Goal: Task Accomplishment & Management: Complete application form

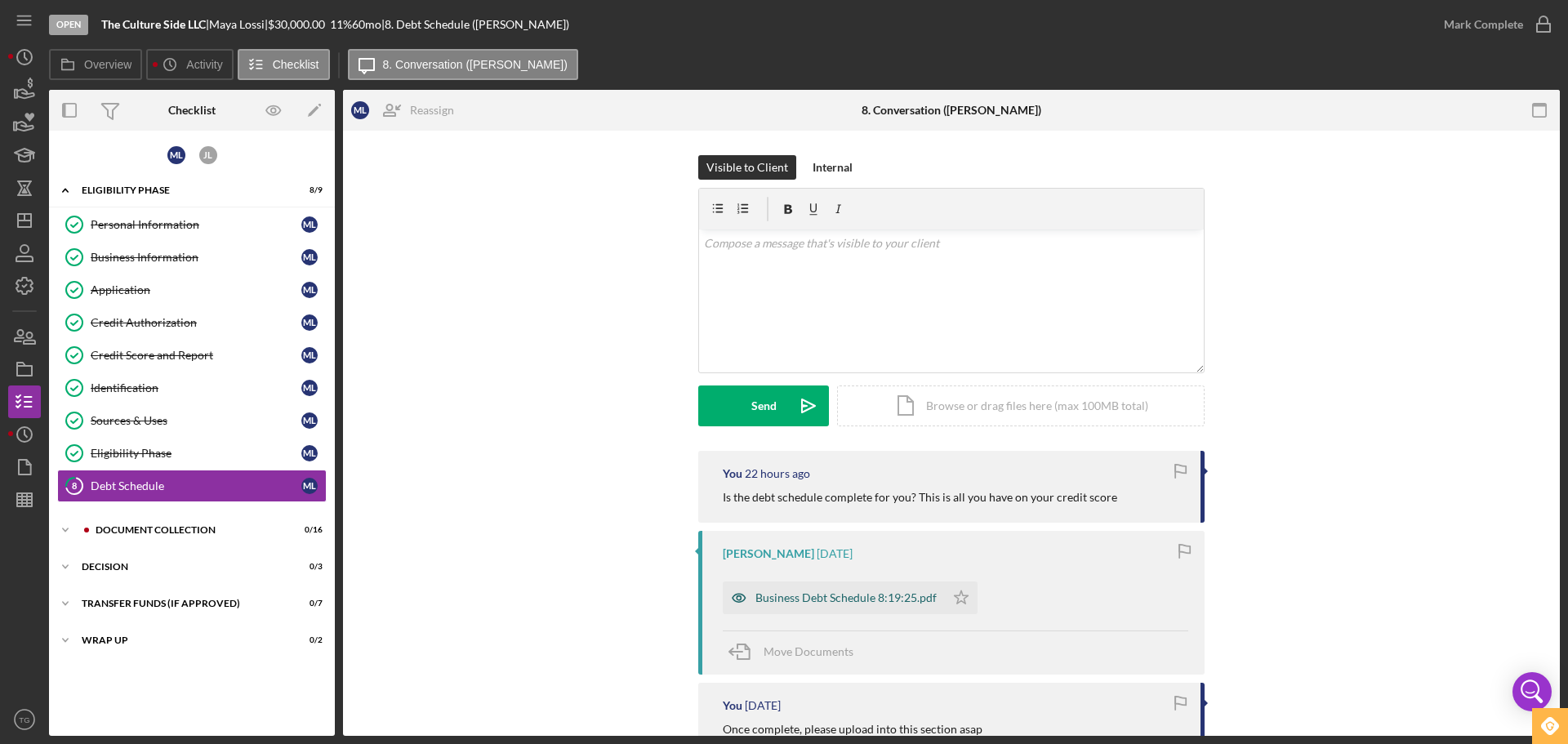
click at [790, 604] on div "Business Debt Schedule 8:19:25.pdf" at bounding box center [833, 597] width 222 height 33
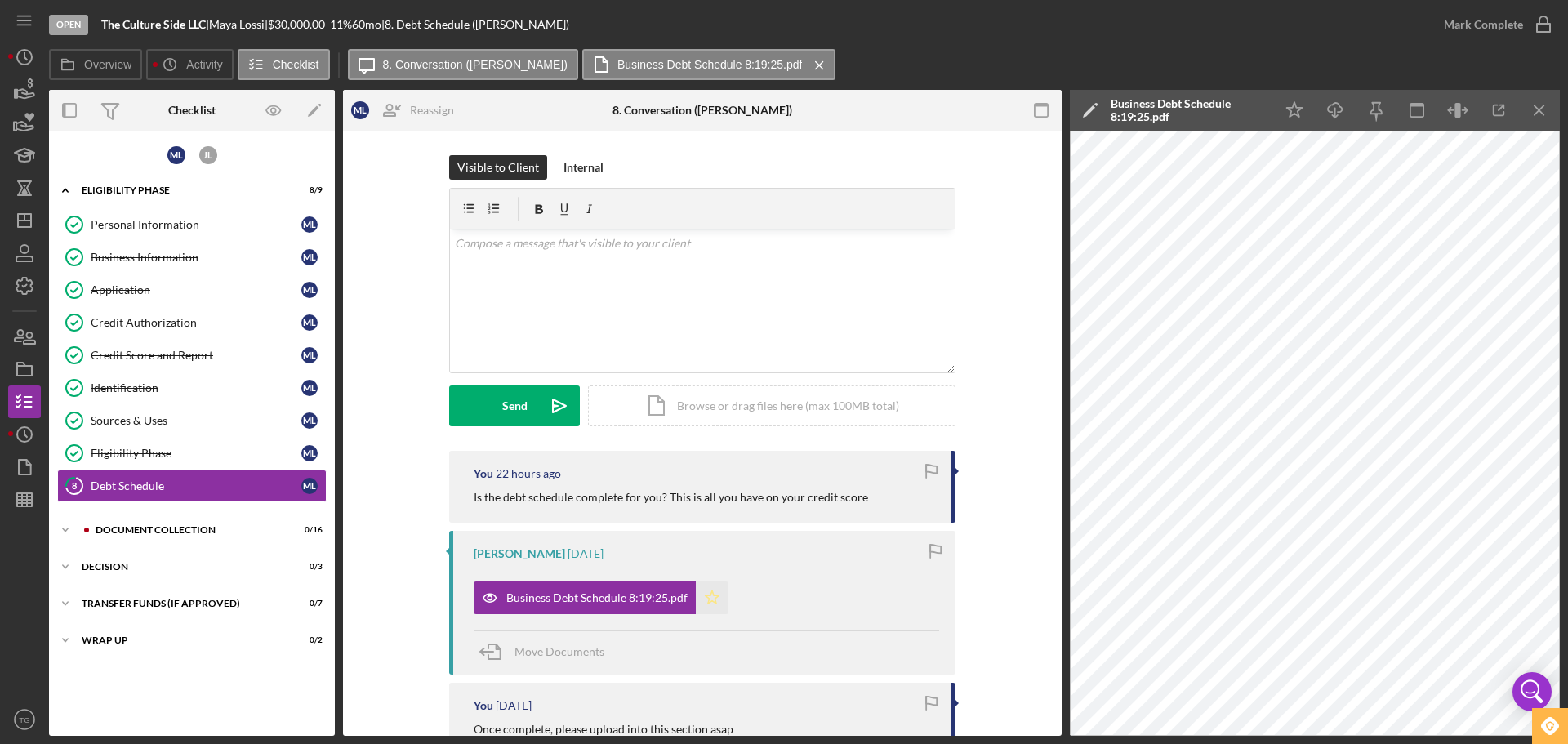
click at [709, 595] on polygon "button" at bounding box center [712, 597] width 14 height 13
click at [1541, 17] on circle "button" at bounding box center [1543, 25] width 17 height 17
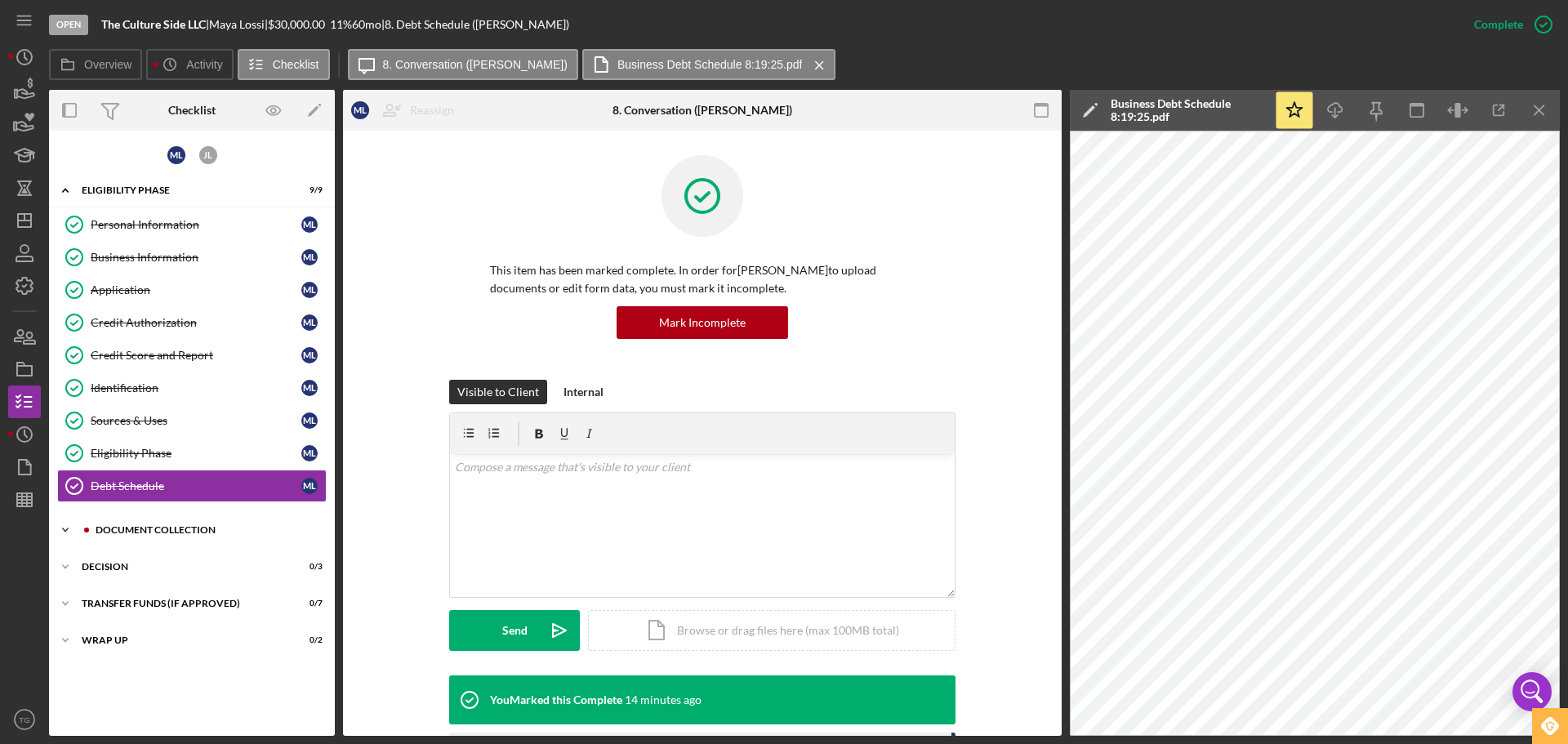
click at [169, 533] on div "Document Collection" at bounding box center [205, 530] width 219 height 10
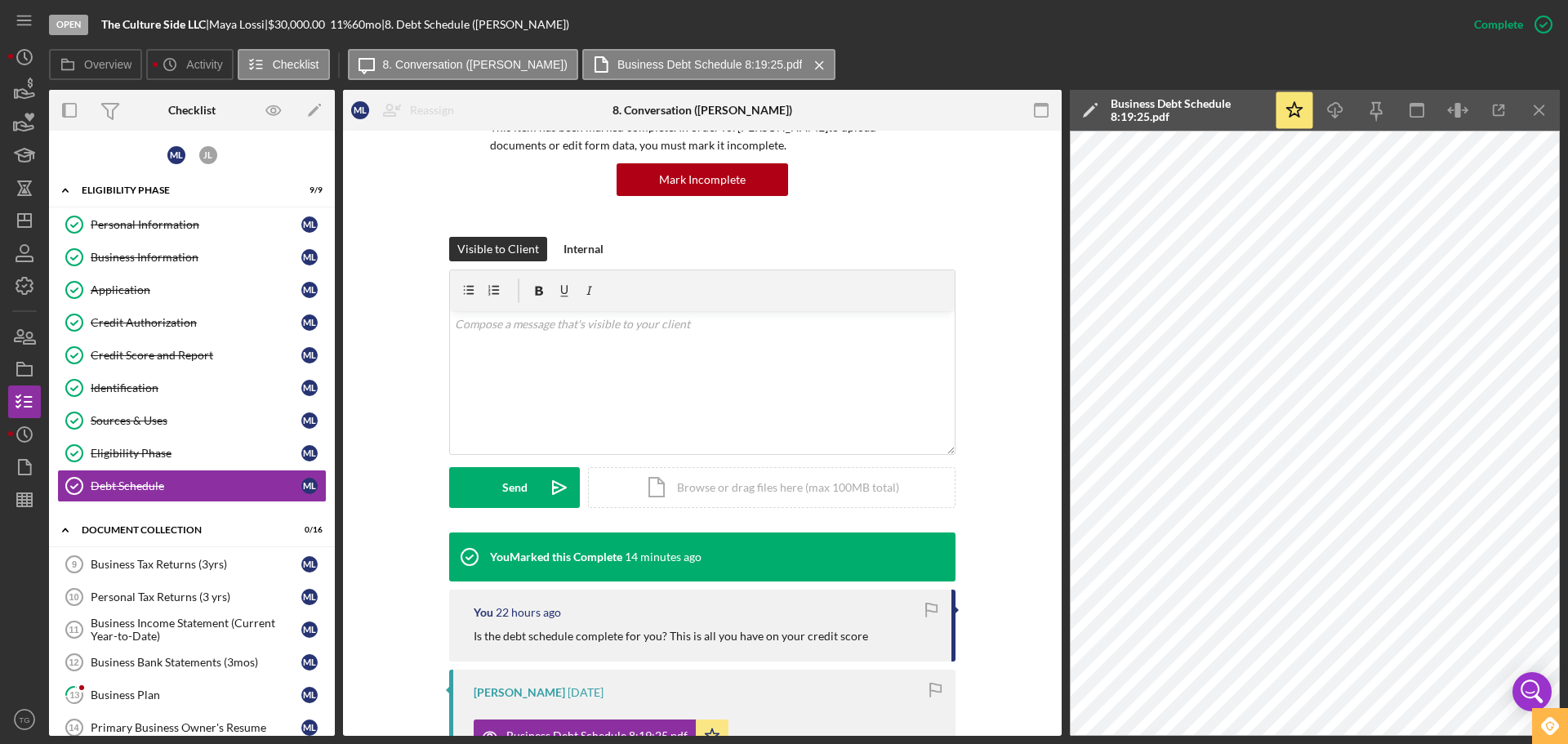
scroll to position [163, 0]
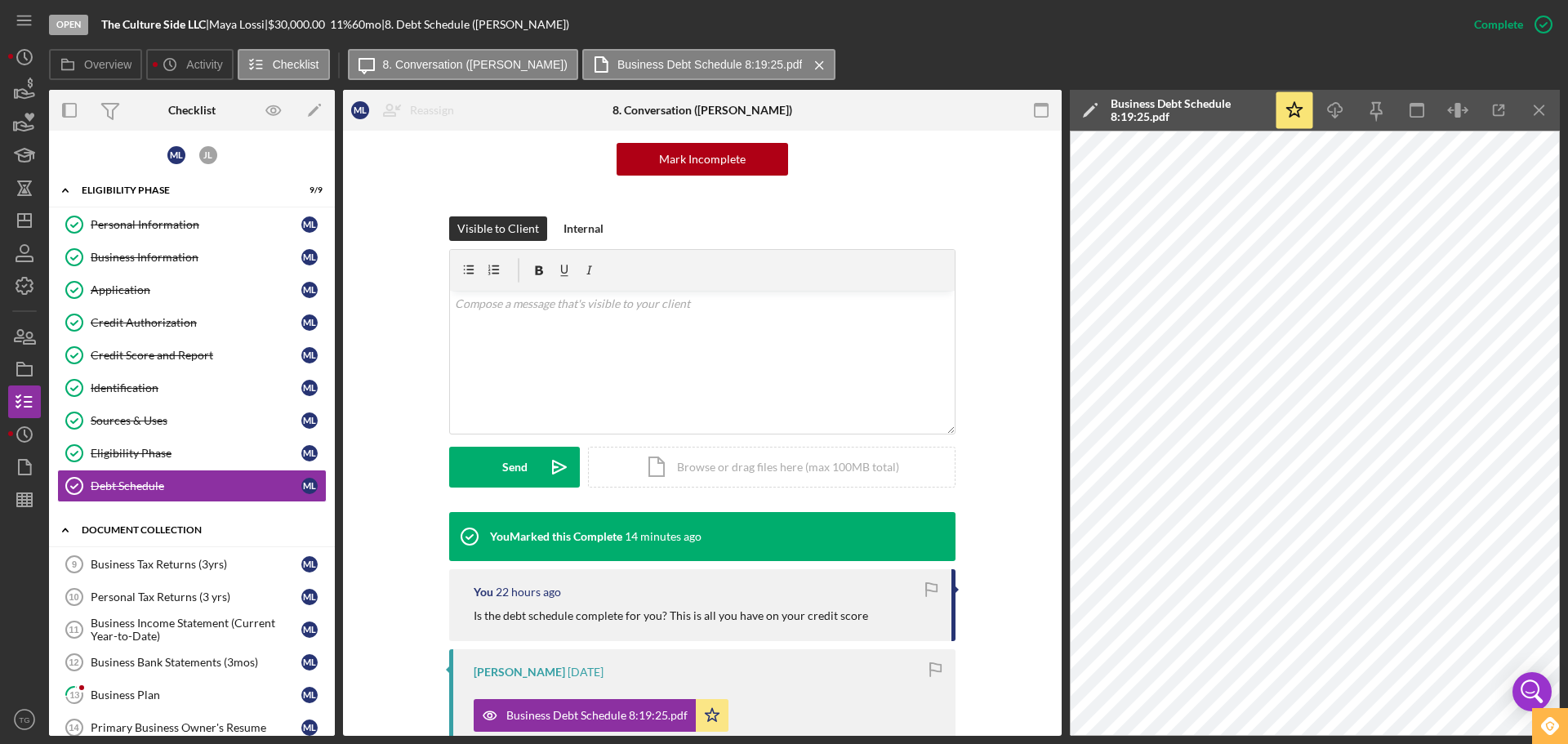
click at [169, 533] on div "Document Collection" at bounding box center [198, 530] width 233 height 10
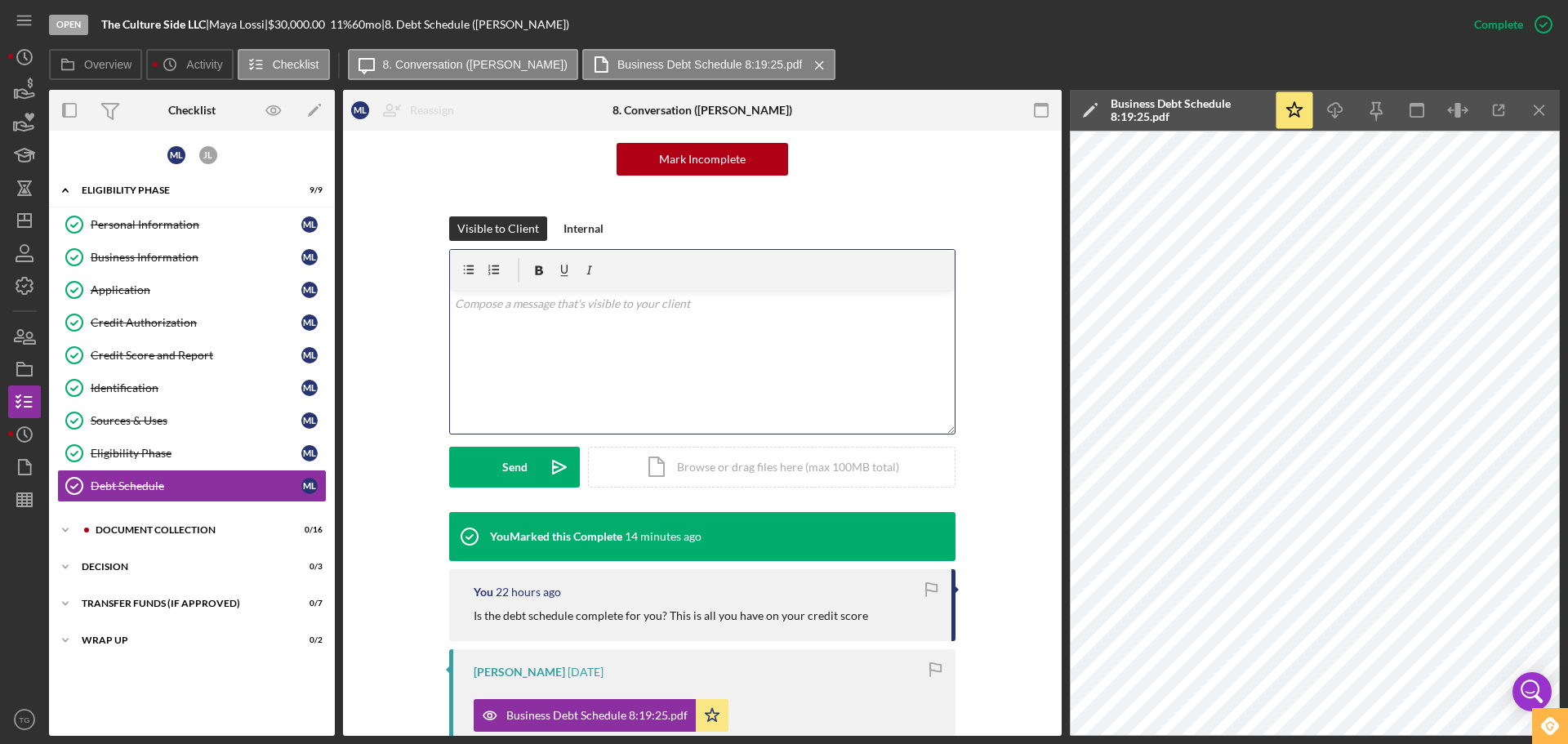
click at [608, 310] on p at bounding box center [702, 304] width 495 height 18
click at [201, 531] on div "Document Collection" at bounding box center [205, 530] width 219 height 10
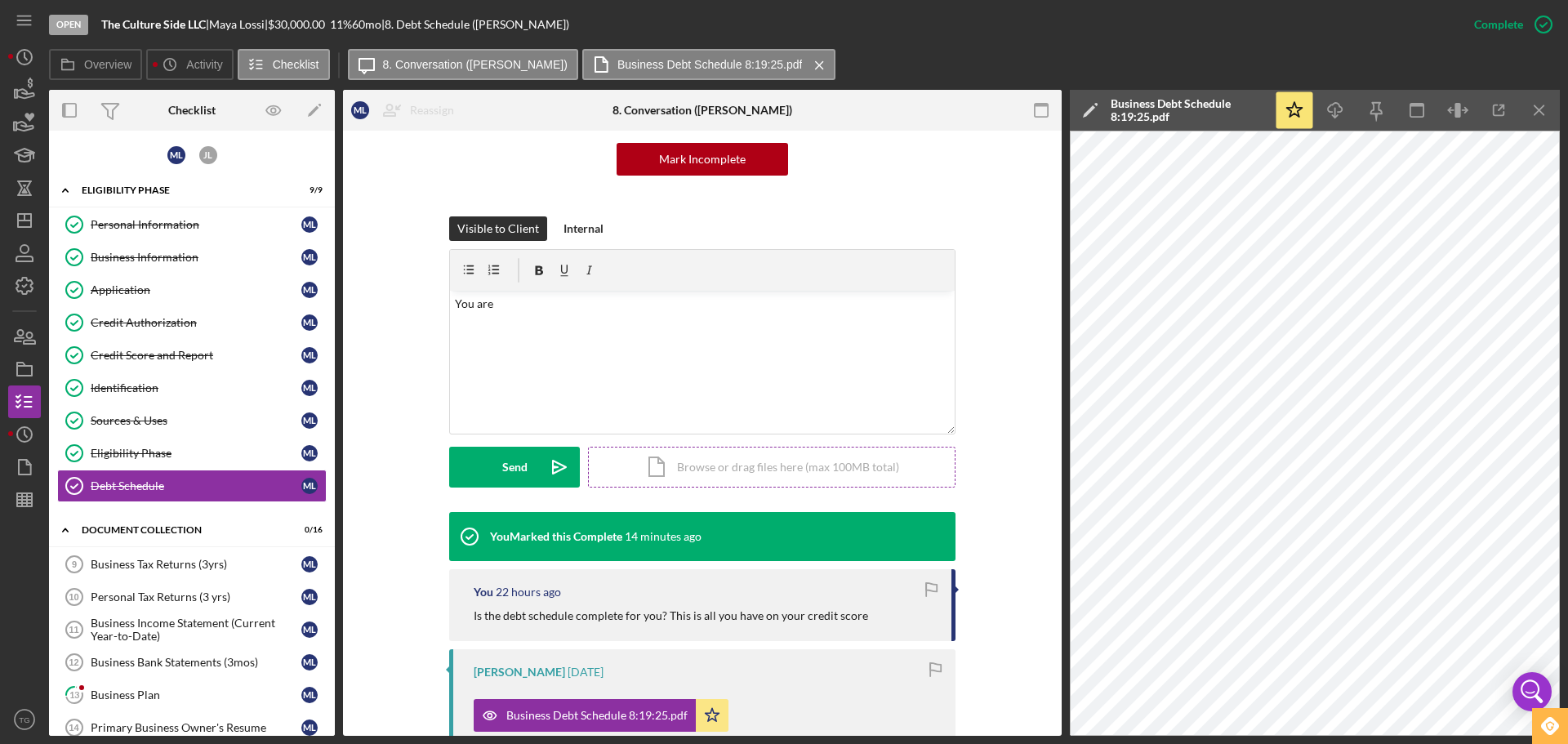
scroll to position [490, 0]
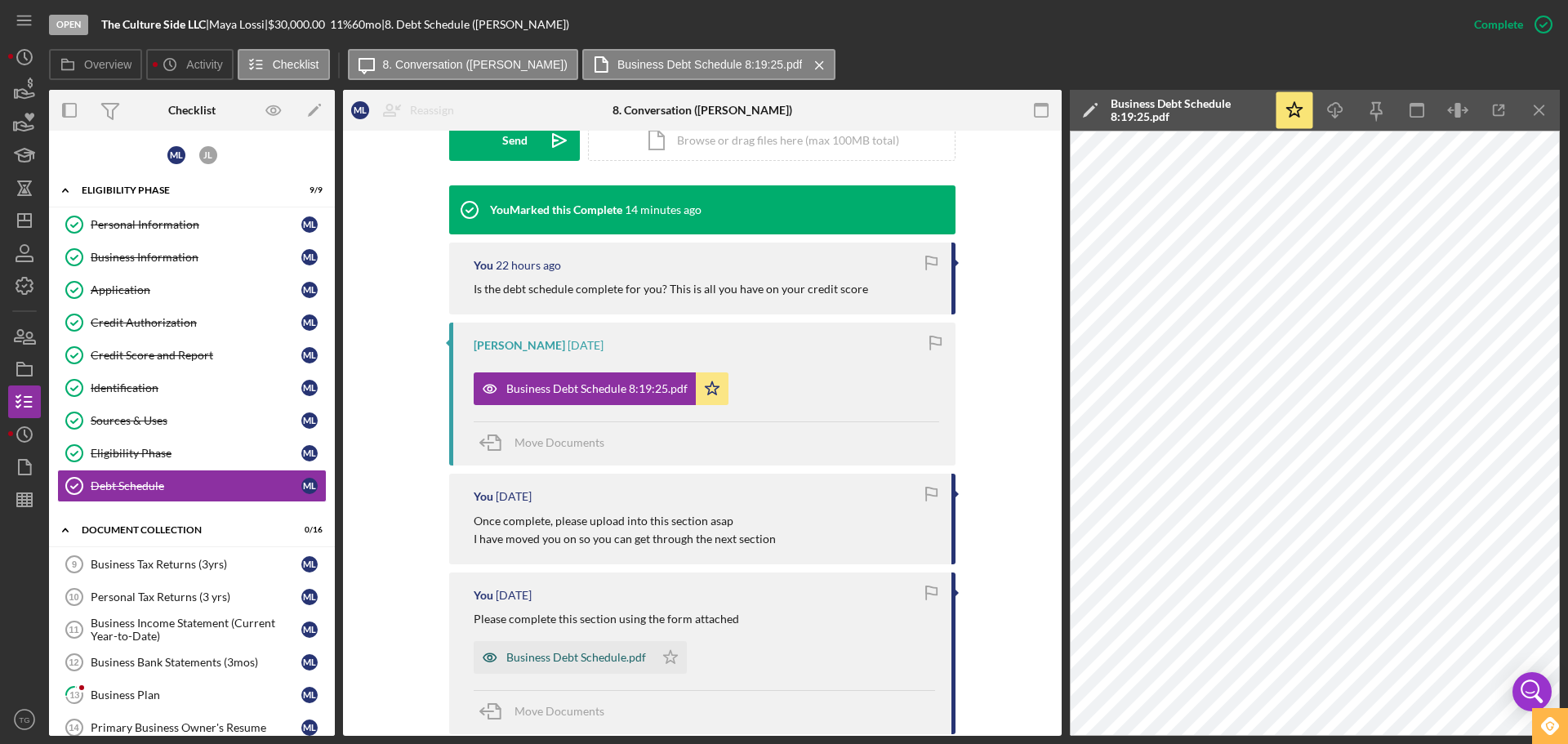
click at [540, 656] on div "Business Debt Schedule.pdf" at bounding box center [575, 657] width 139 height 13
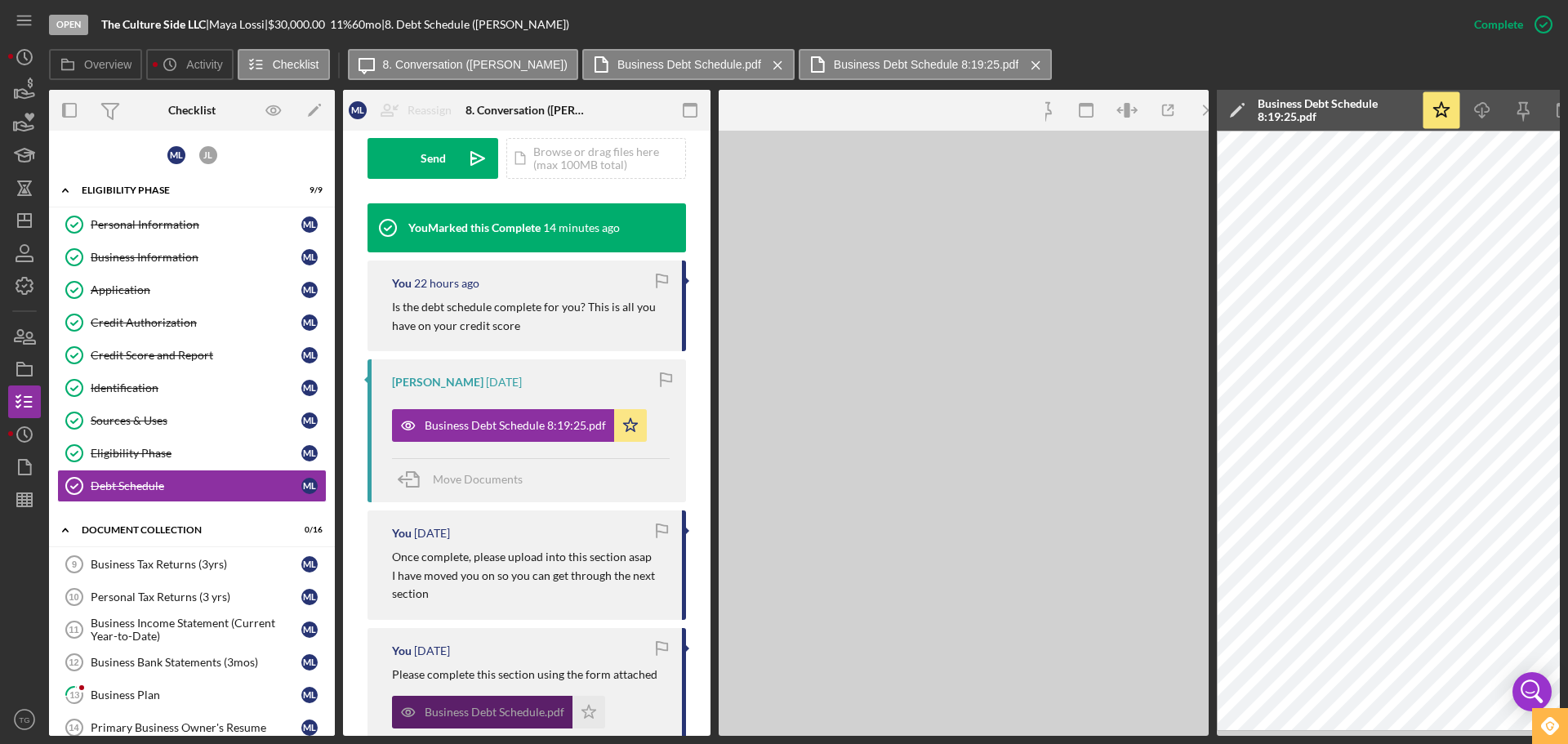
scroll to position [508, 0]
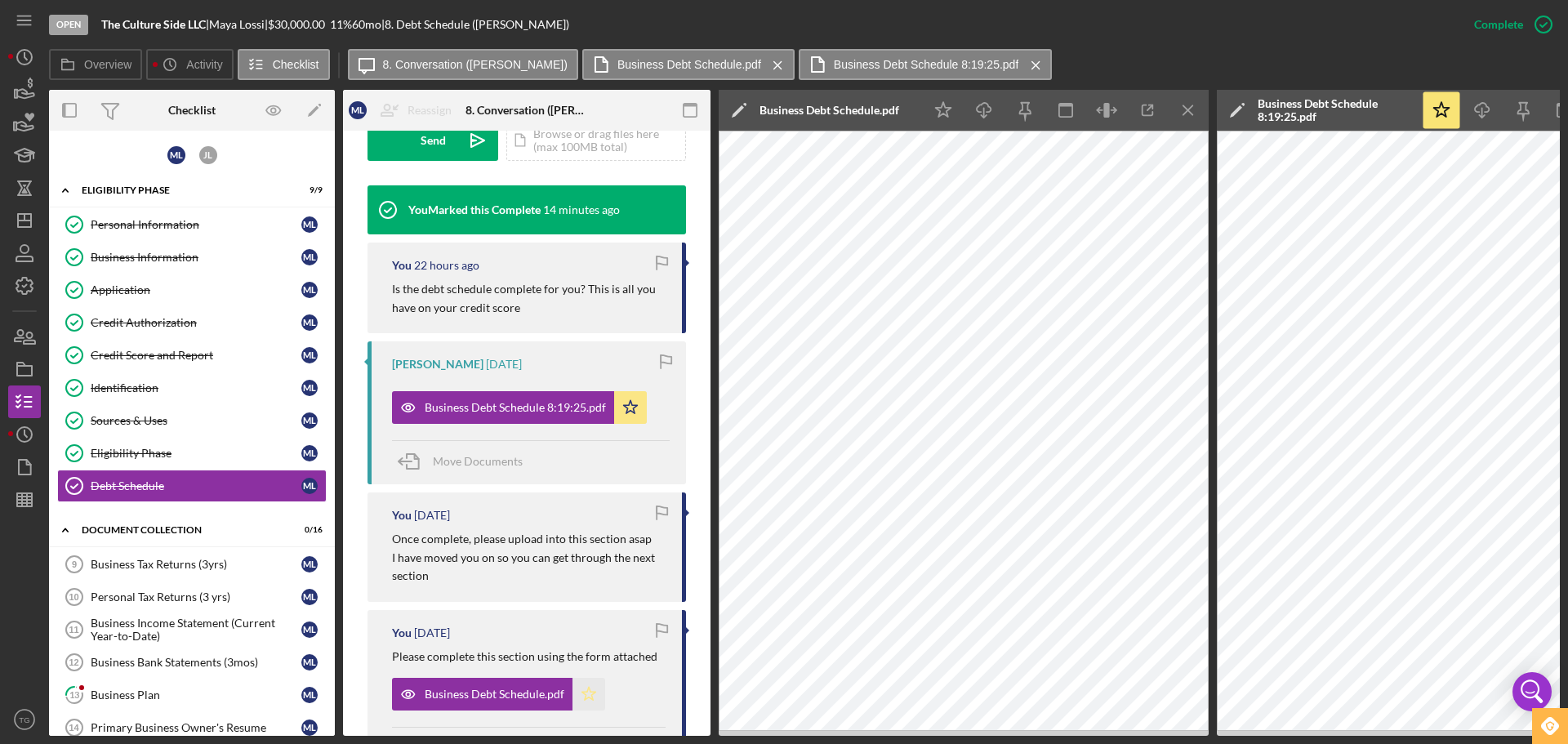
click at [580, 700] on icon "Icon/Star" at bounding box center [588, 694] width 33 height 33
click at [190, 570] on div "Business Tax Returns (3yrs)" at bounding box center [196, 565] width 211 height 13
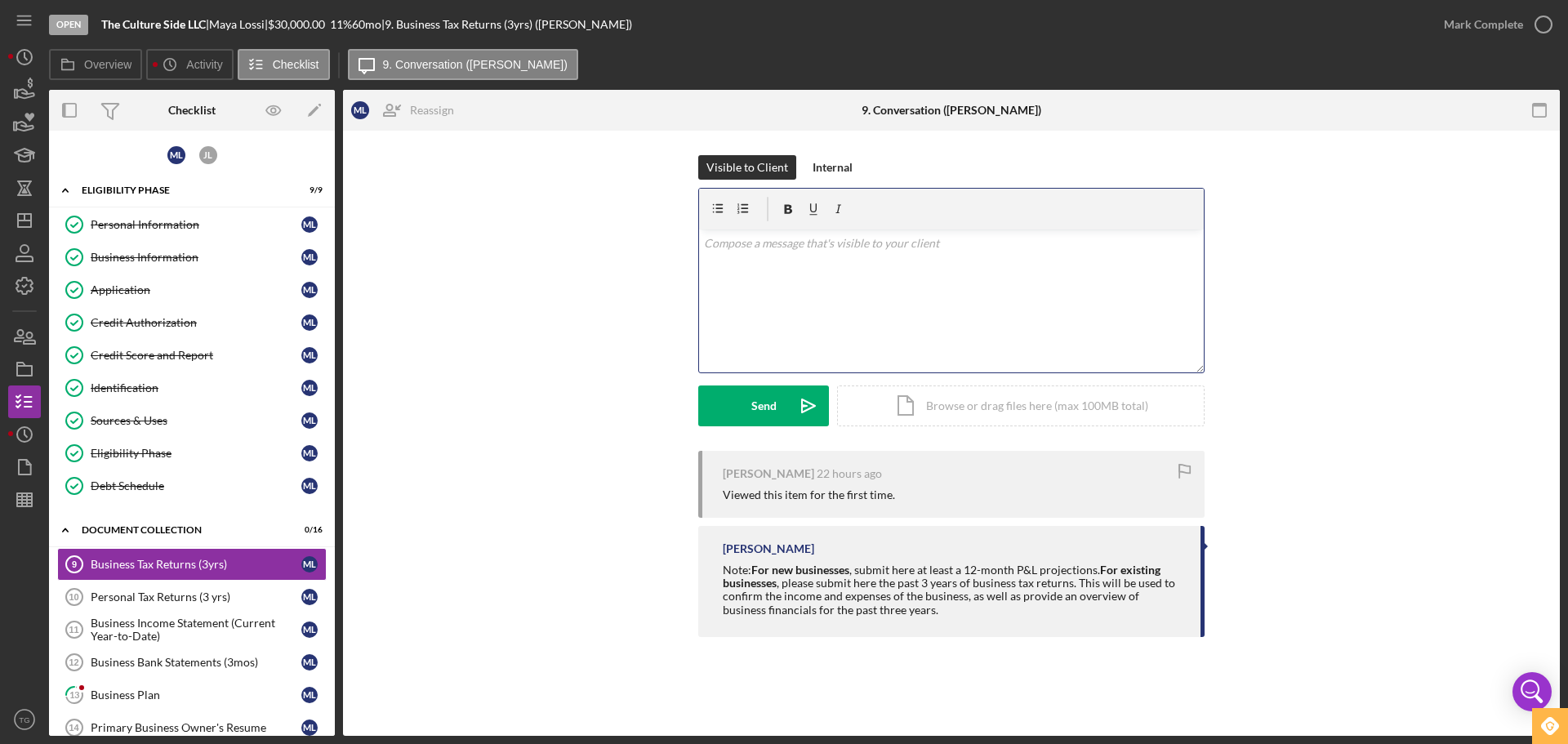
click at [776, 248] on p at bounding box center [952, 244] width 495 height 18
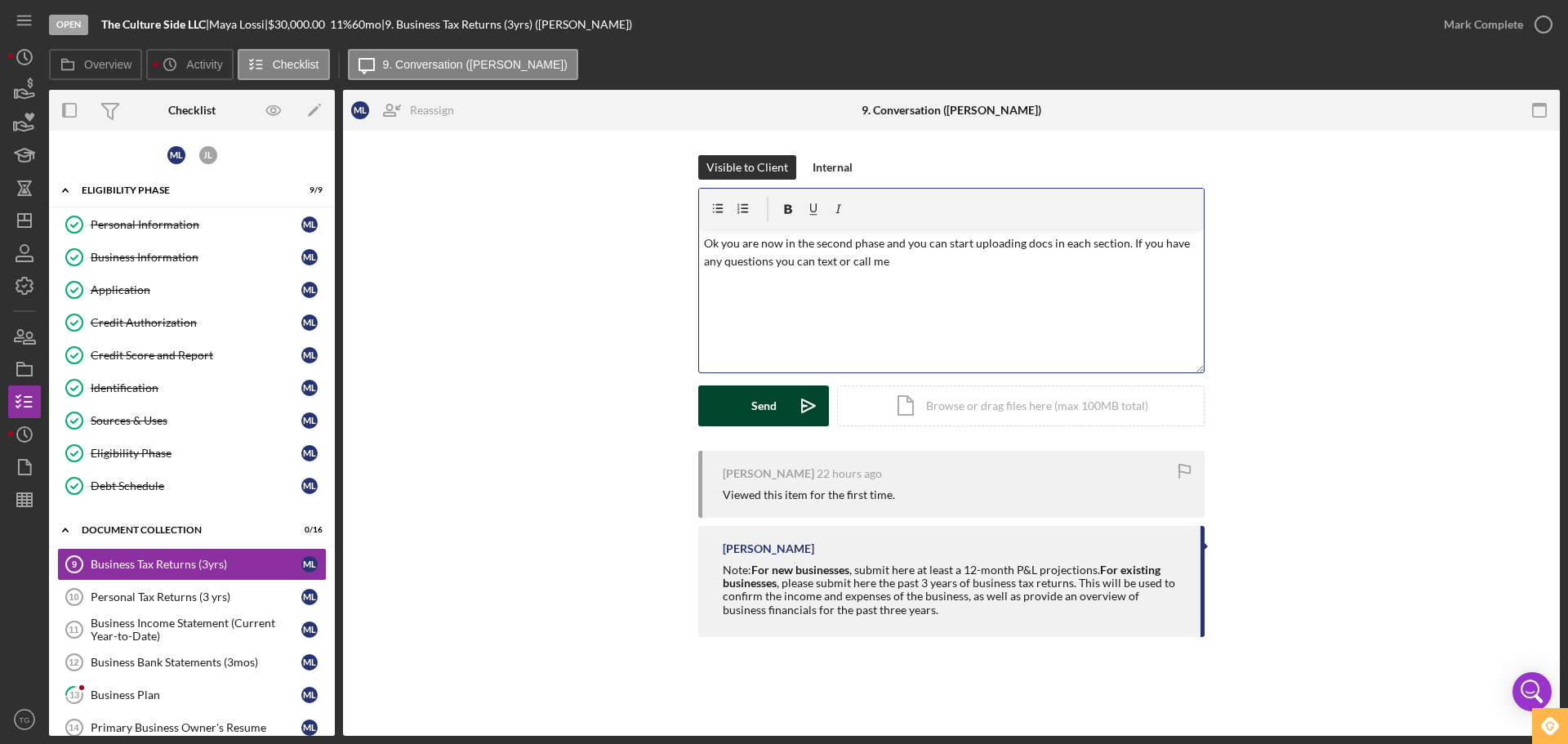
click at [770, 396] on div "Send" at bounding box center [764, 405] width 25 height 41
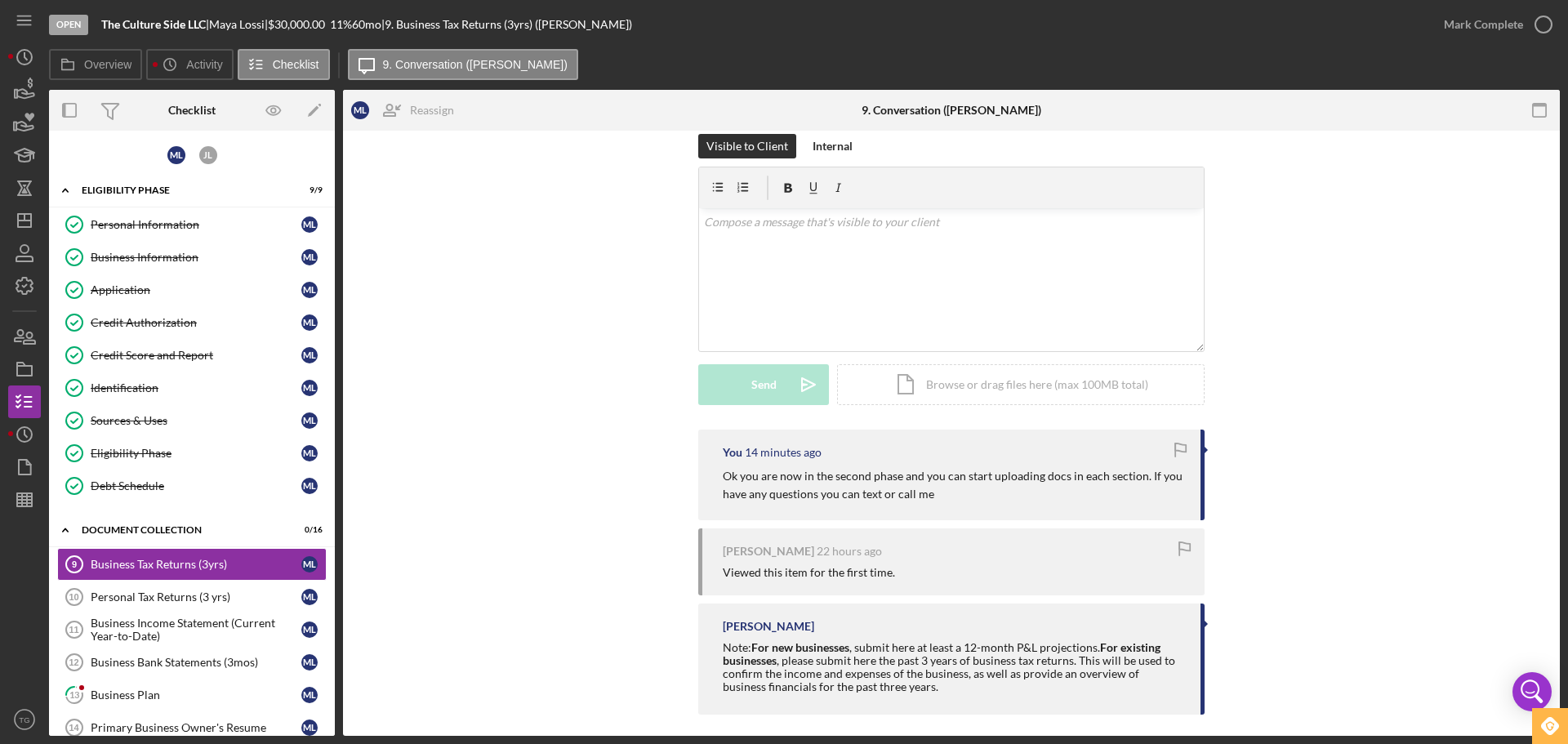
scroll to position [33, 0]
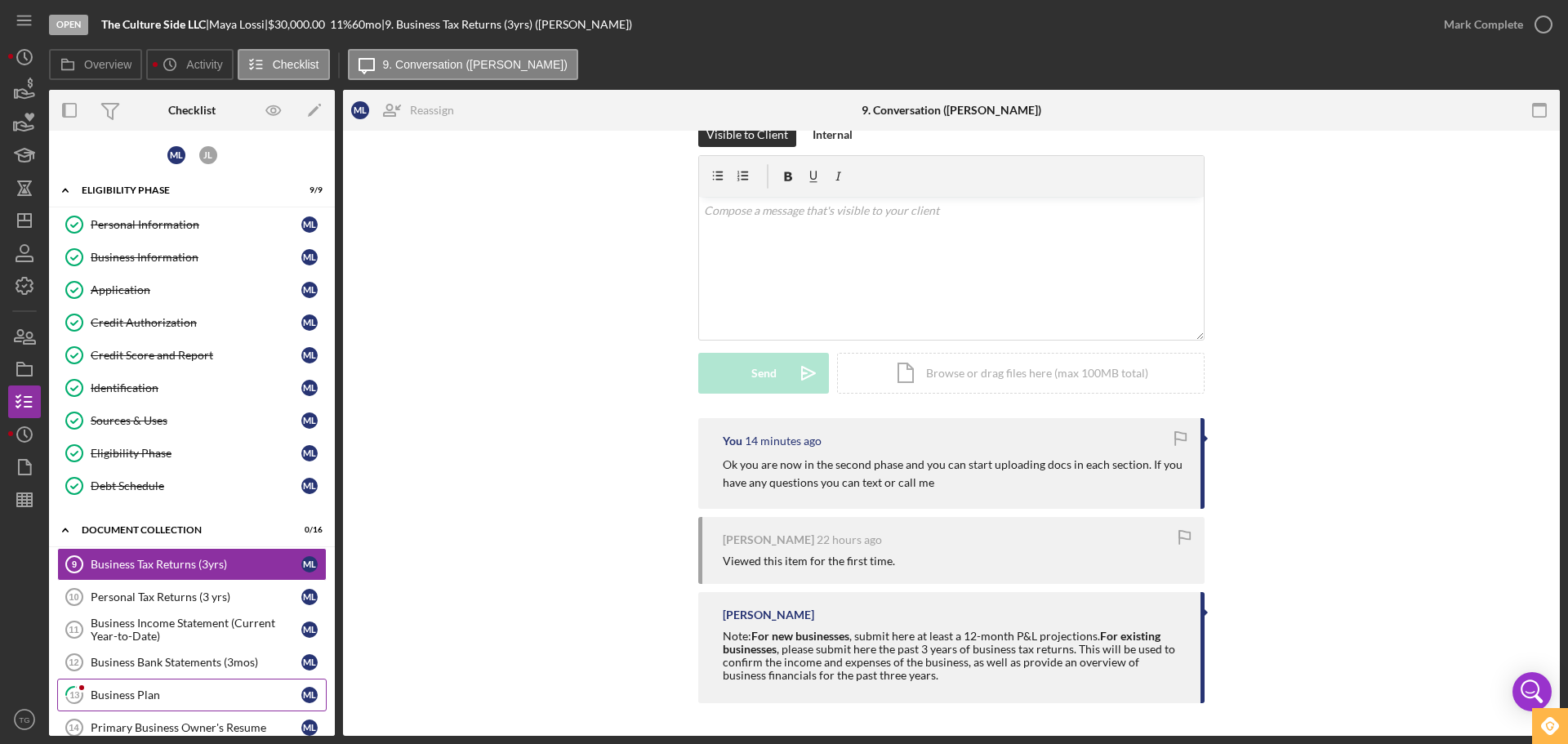
click at [136, 697] on div "Business Plan" at bounding box center [196, 695] width 211 height 13
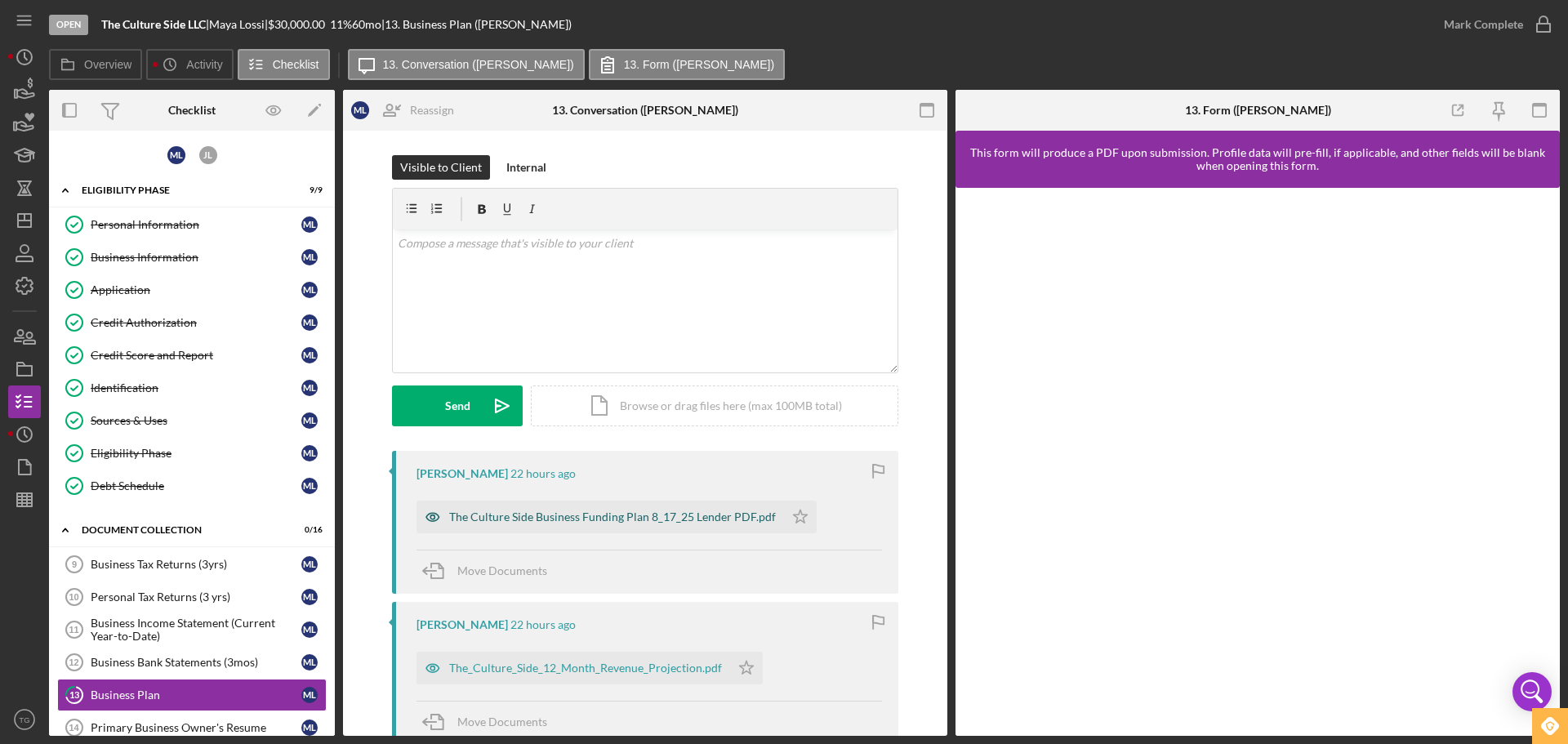
click at [611, 524] on div "The Culture Side Business Funding Plan 8_17_25 Lender PDF.pdf" at bounding box center [600, 516] width 368 height 33
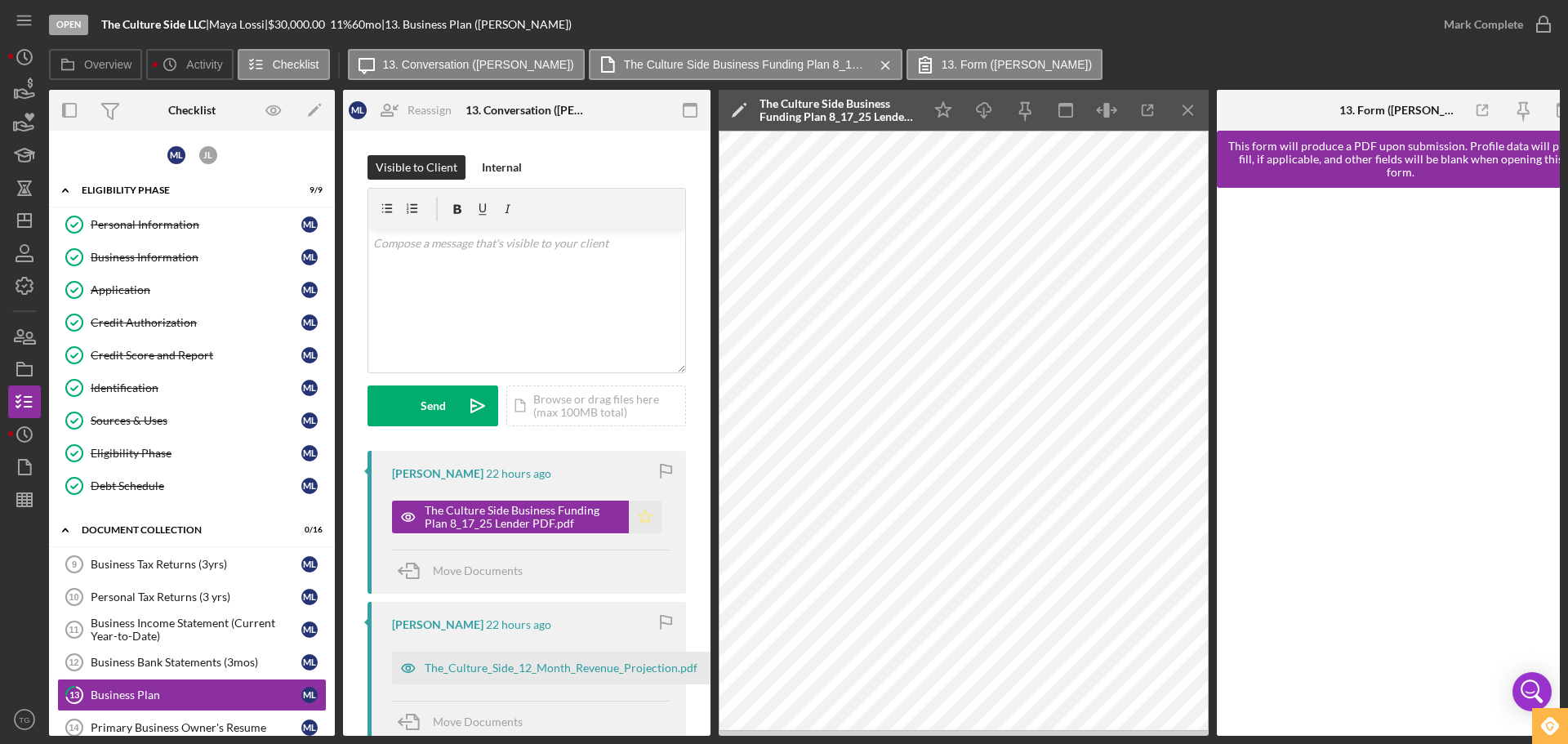
click at [639, 515] on icon "Icon/Star" at bounding box center [645, 516] width 33 height 33
click at [415, 248] on p at bounding box center [526, 244] width 308 height 18
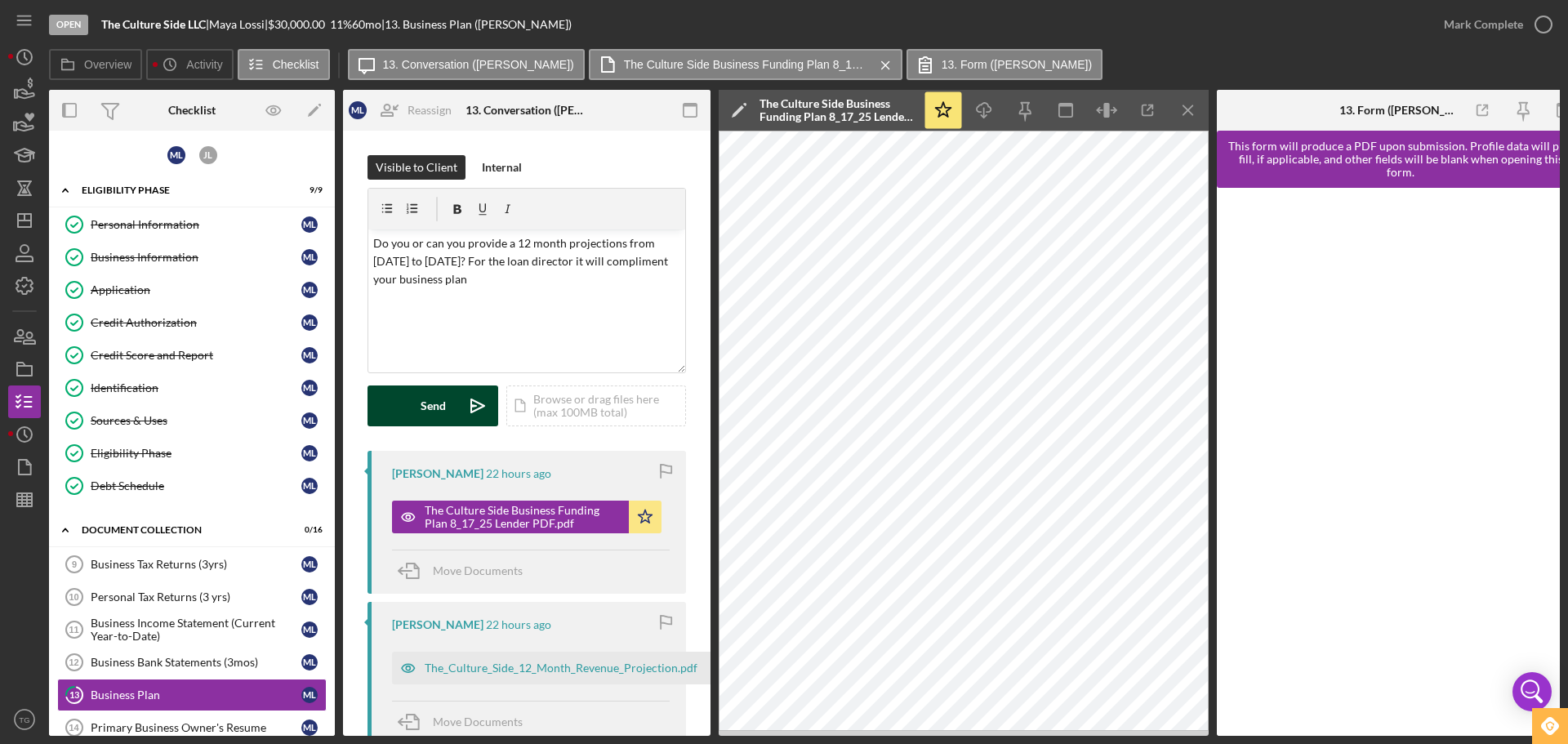
click at [436, 416] on div "Send" at bounding box center [433, 405] width 25 height 41
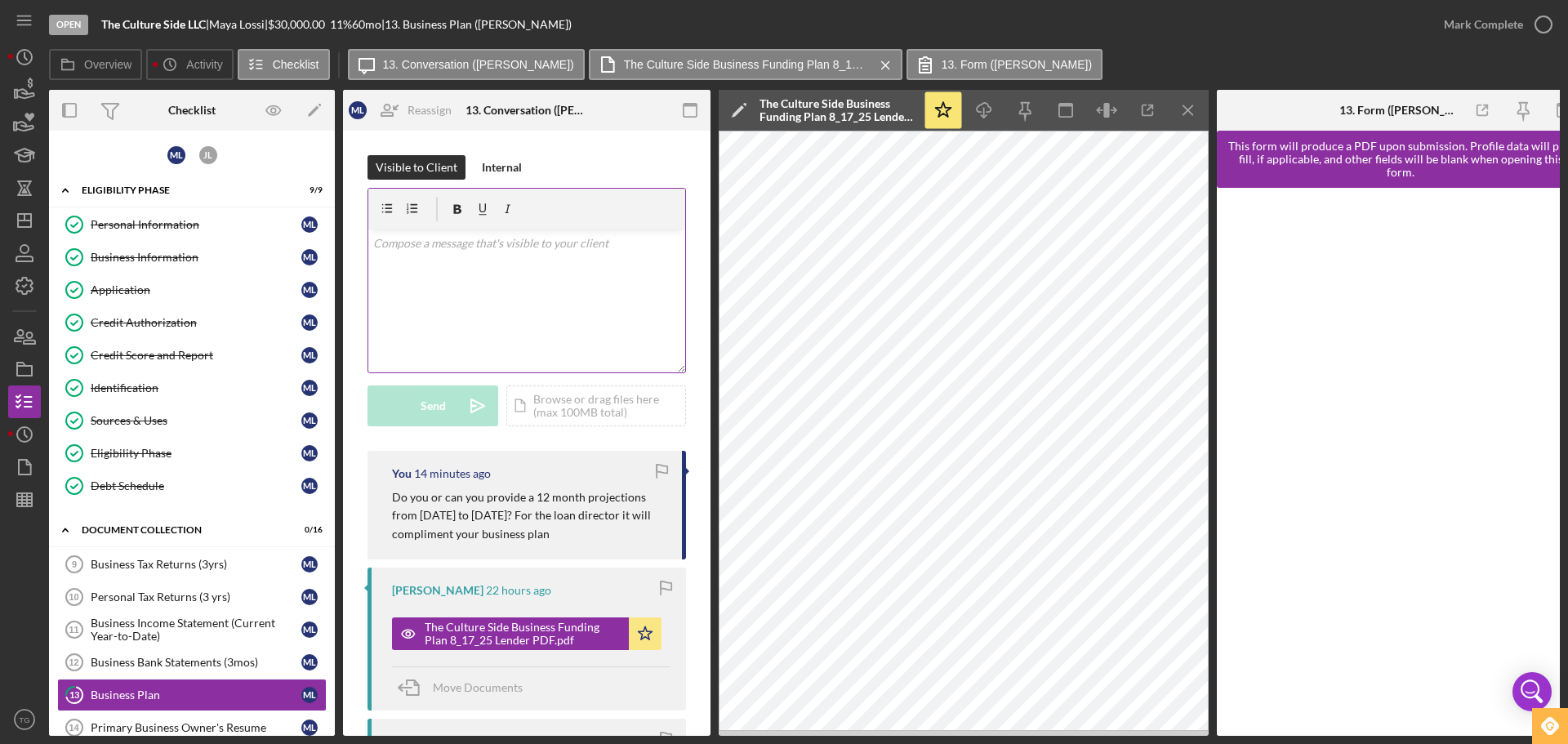
click at [569, 247] on p at bounding box center [526, 244] width 308 height 18
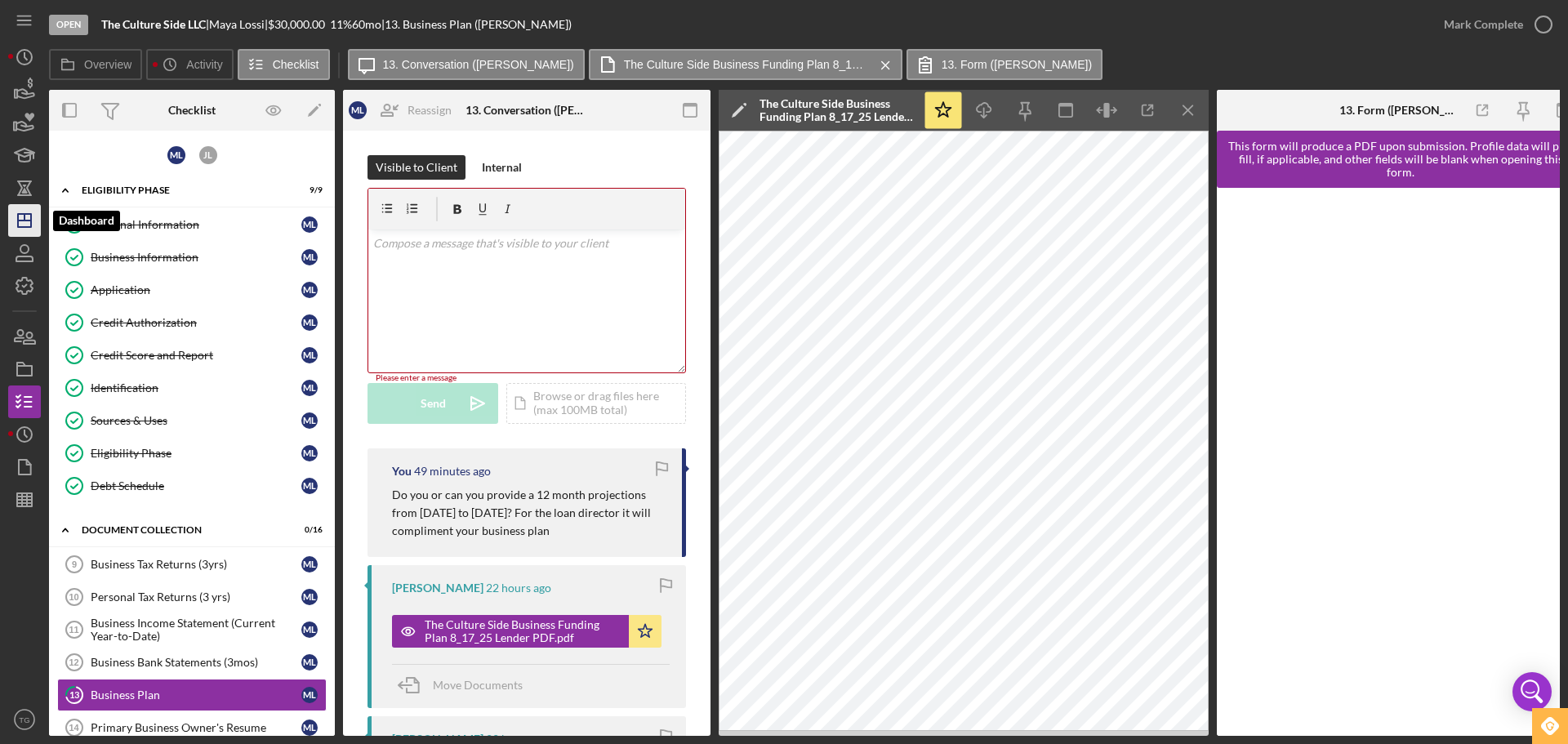
click at [19, 214] on polygon "button" at bounding box center [25, 220] width 13 height 13
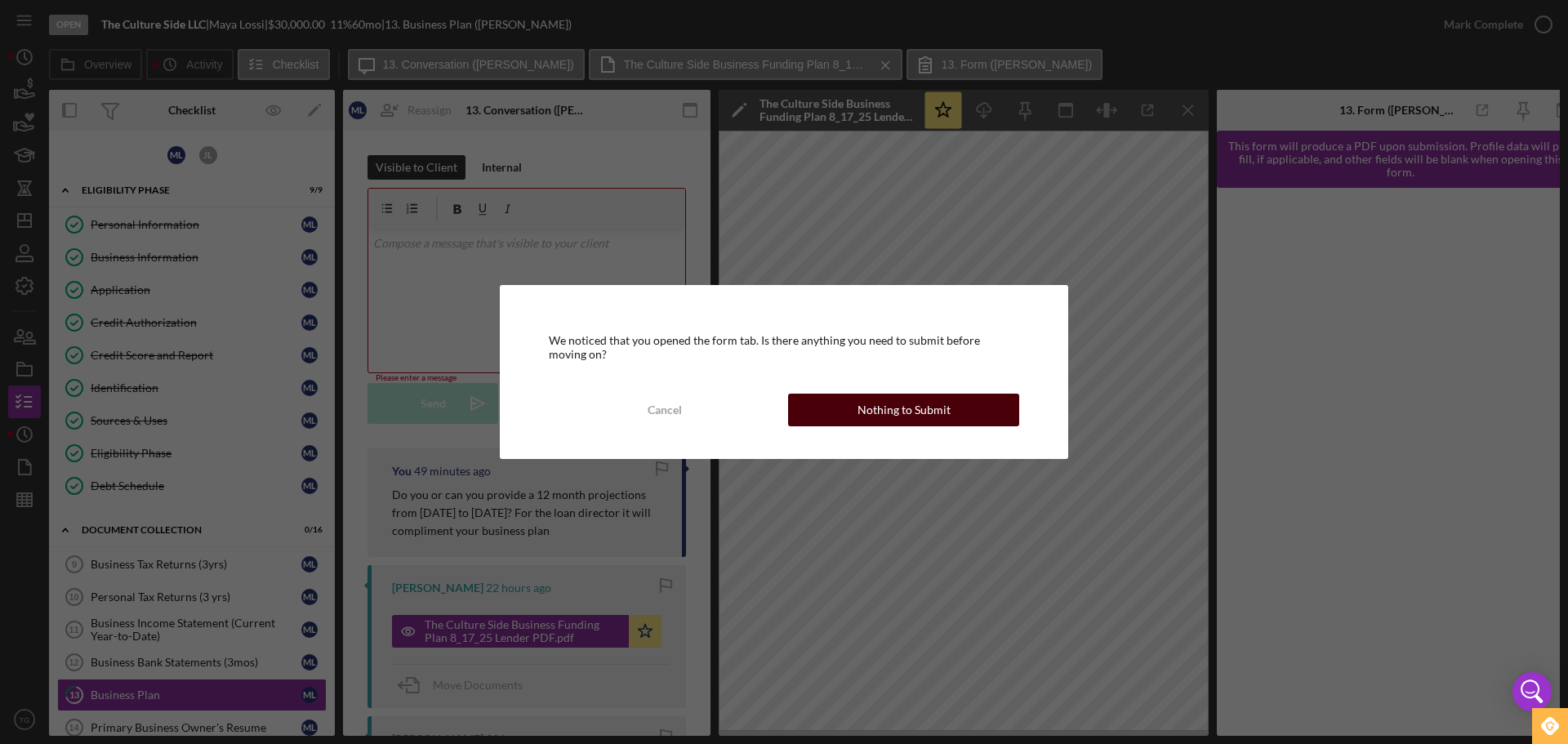
click at [900, 395] on div "Nothing to Submit" at bounding box center [904, 410] width 93 height 33
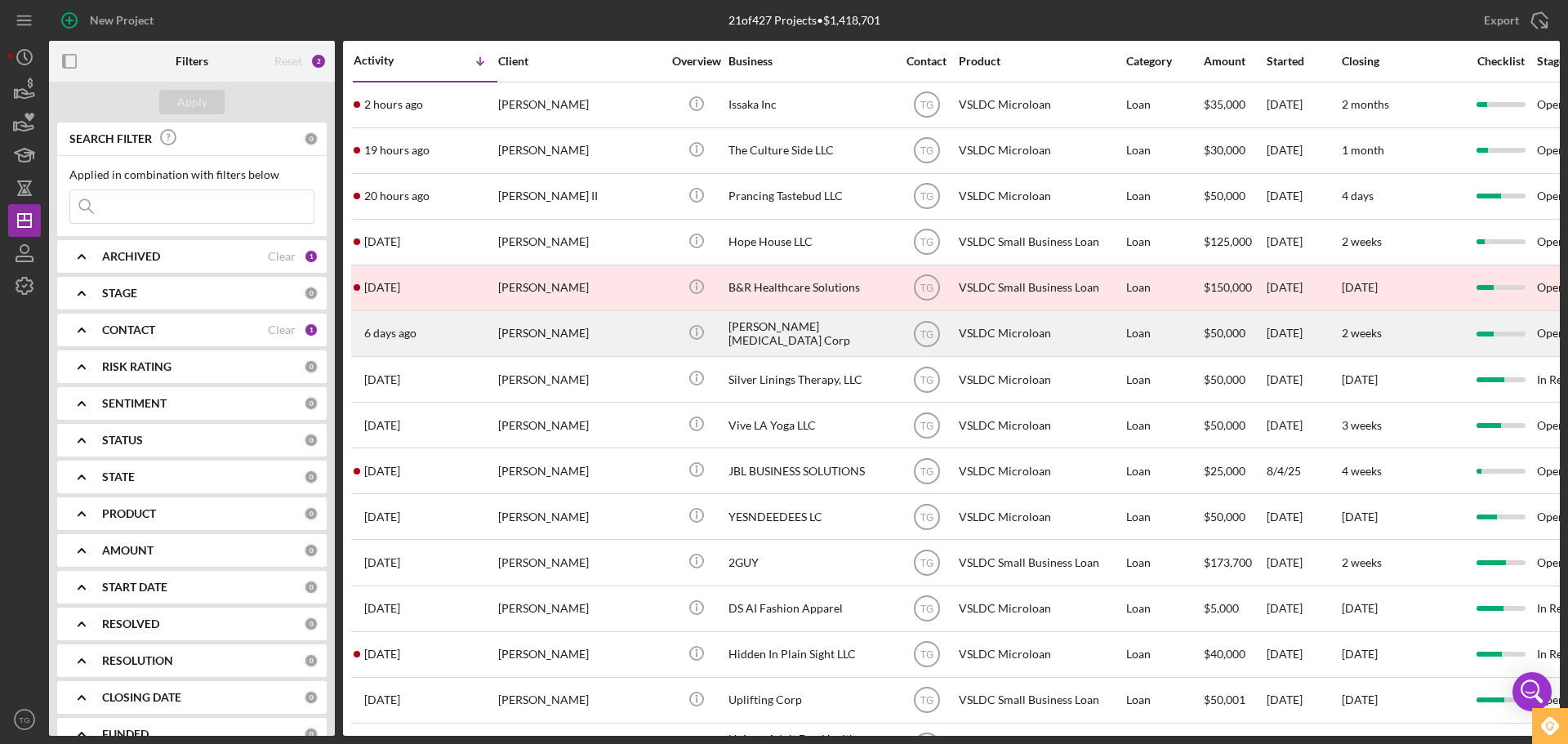
click at [595, 340] on div "[PERSON_NAME]" at bounding box center [580, 334] width 163 height 43
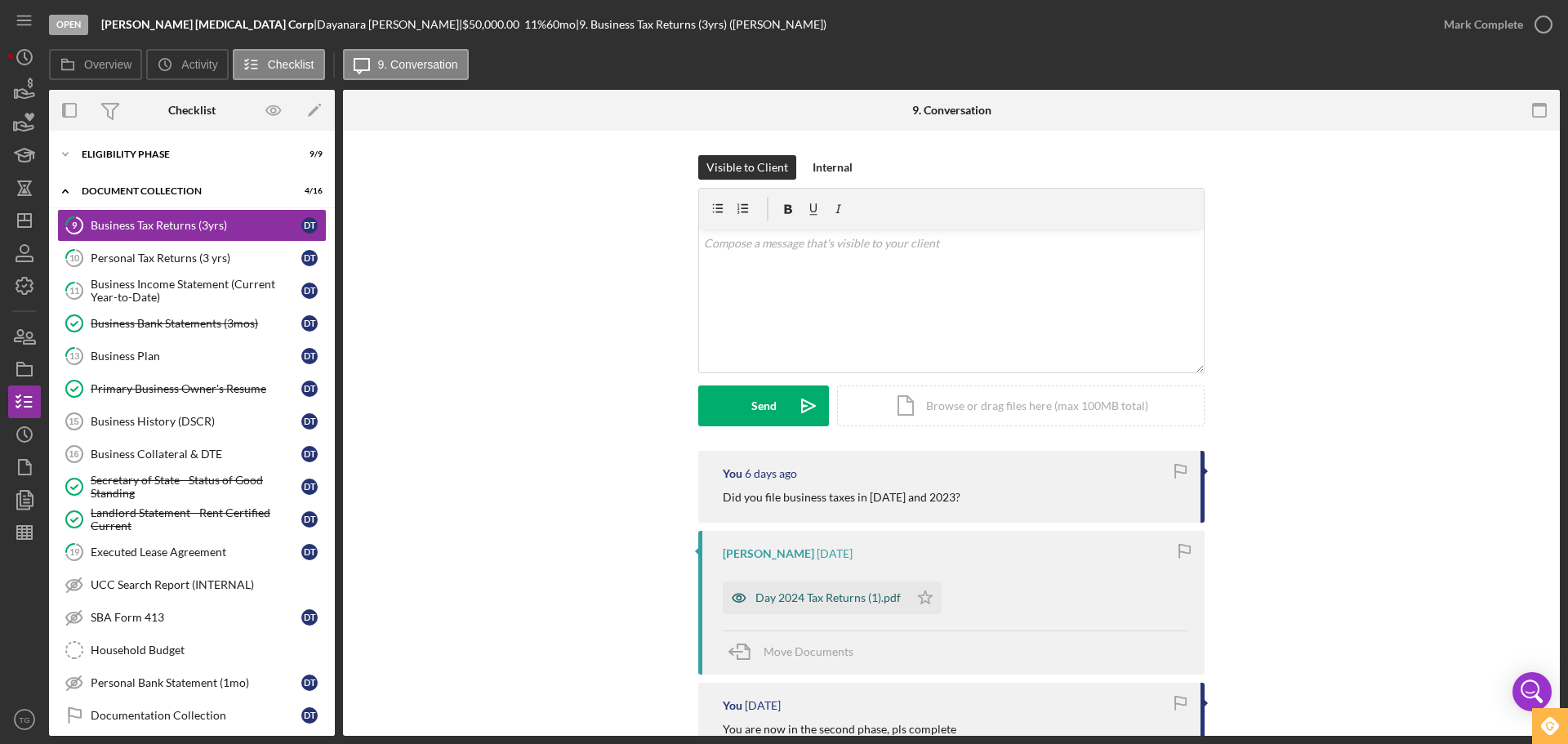
click at [868, 604] on div "Day 2024 Tax Returns (1).pdf" at bounding box center [815, 597] width 186 height 33
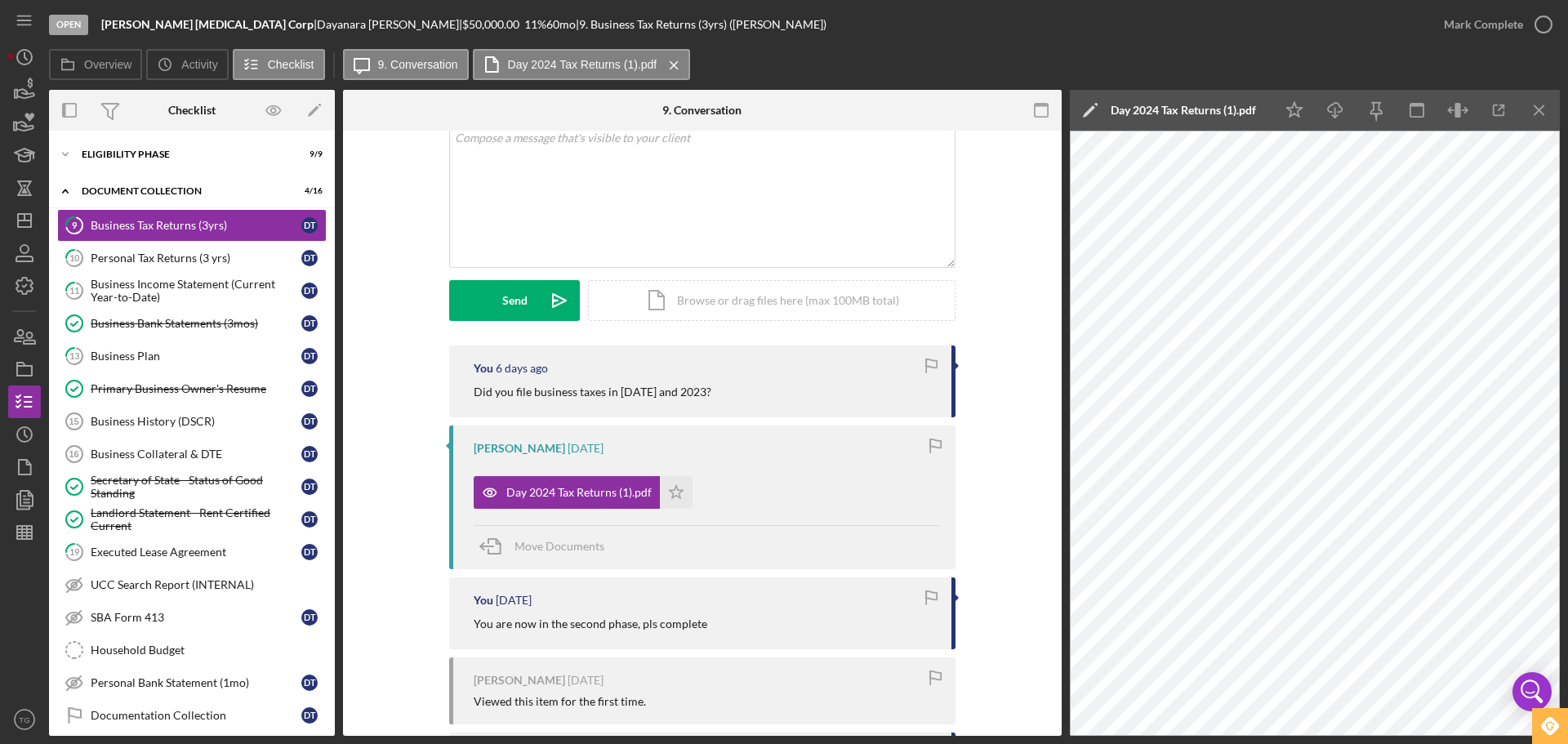
scroll to position [245, 0]
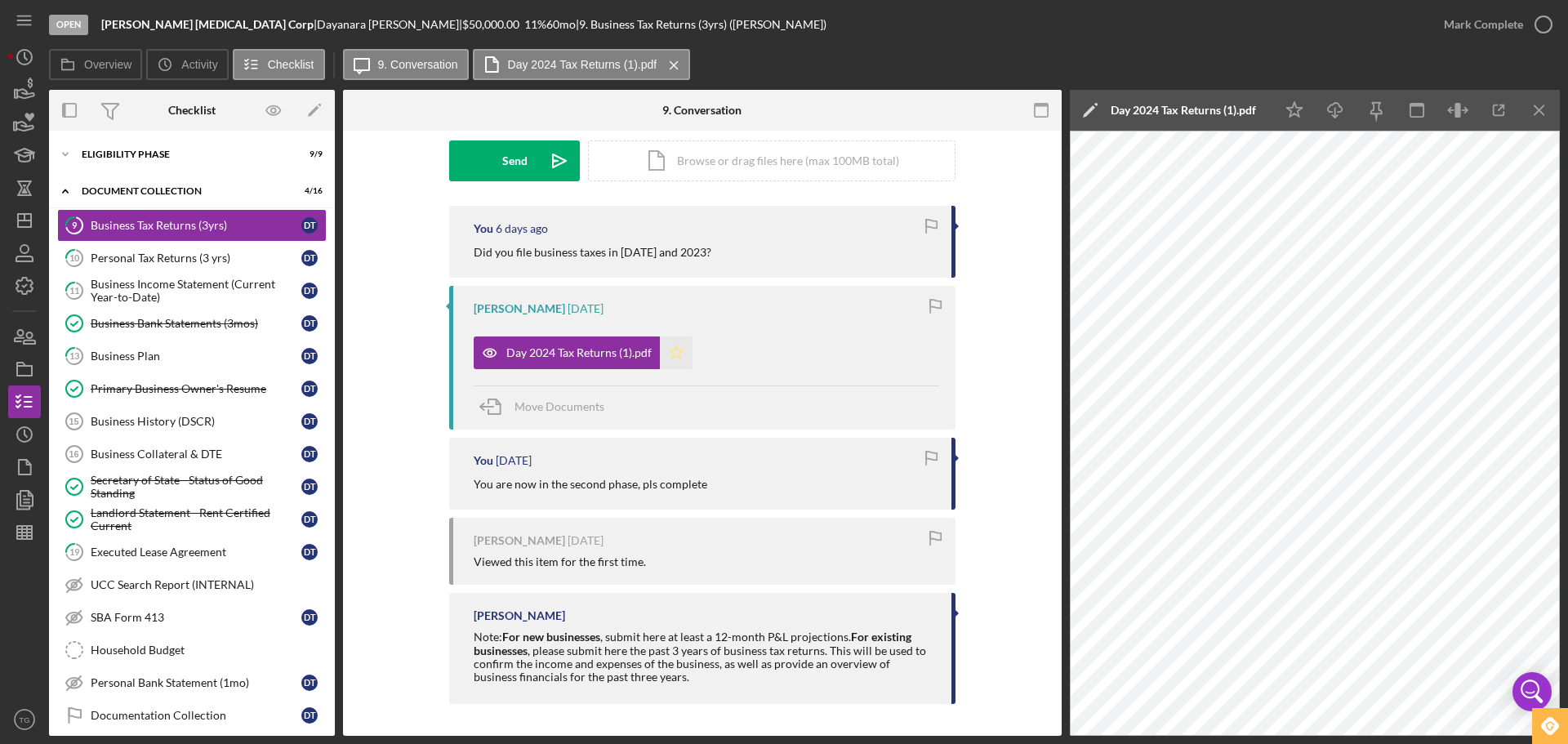
click at [671, 349] on icon "Icon/Star" at bounding box center [676, 352] width 33 height 33
click at [216, 294] on div "Business Income Statement (Current Year-to-Date)" at bounding box center [196, 290] width 211 height 26
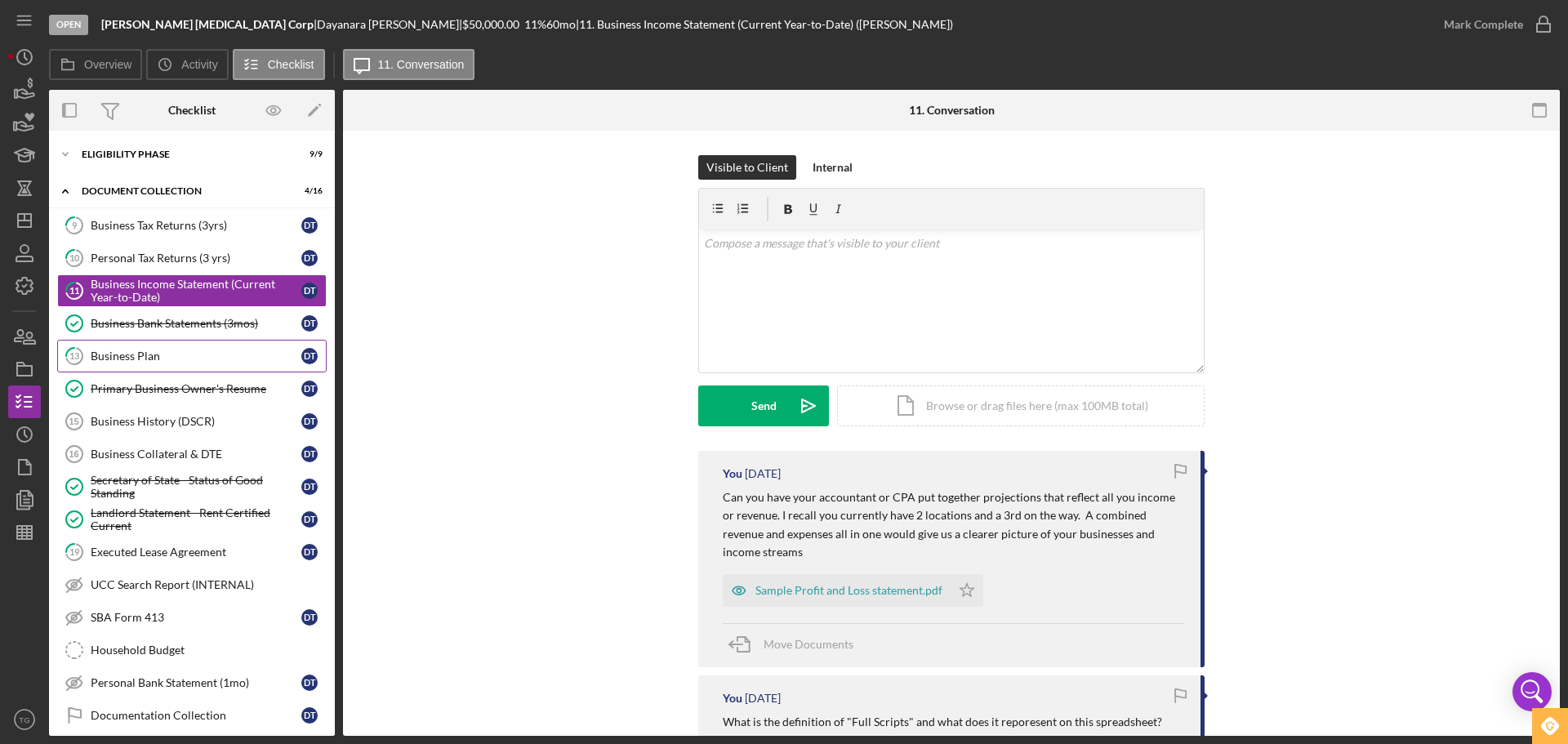
click at [123, 355] on div "Business Plan" at bounding box center [196, 356] width 211 height 13
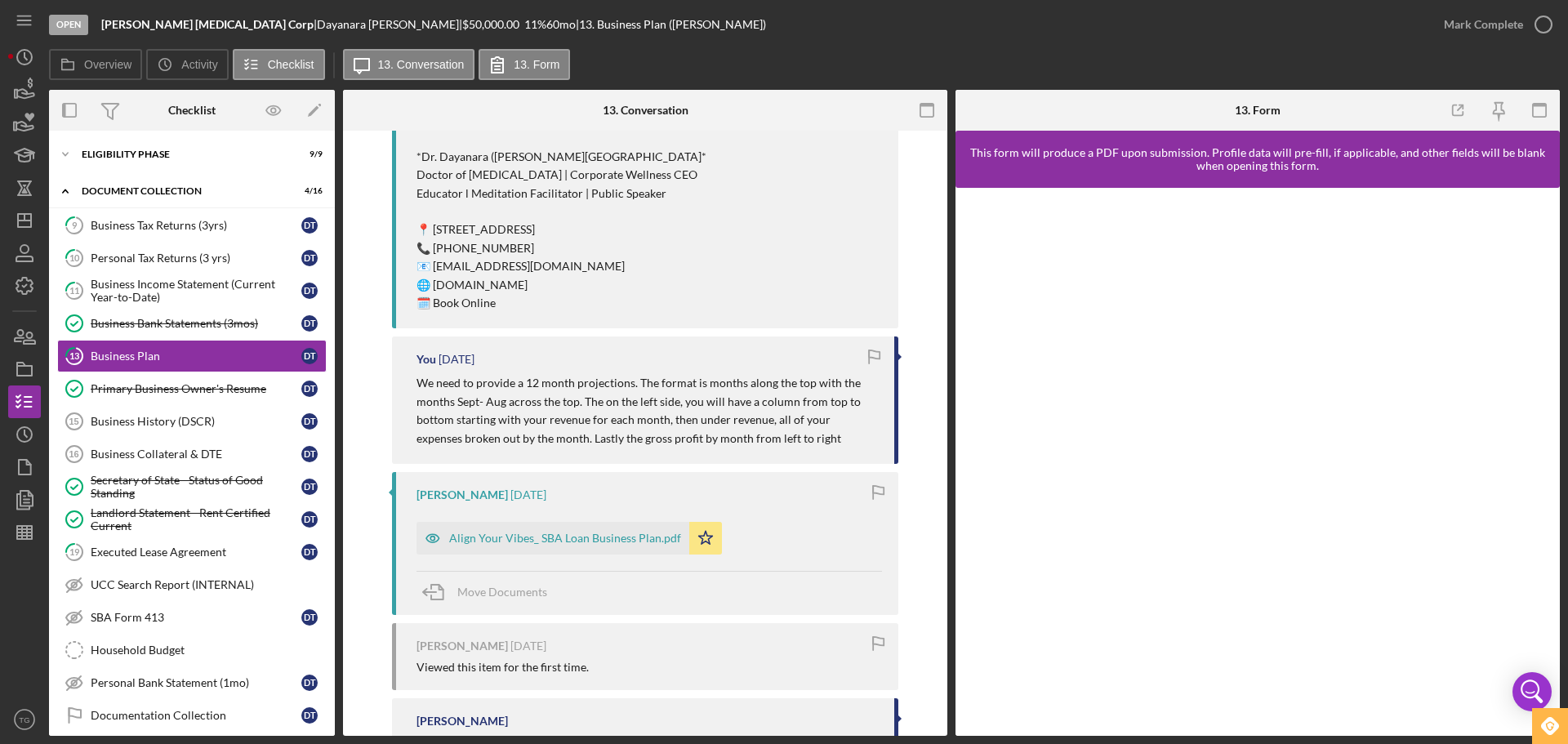
scroll to position [653, 0]
